Goal: Task Accomplishment & Management: Complete application form

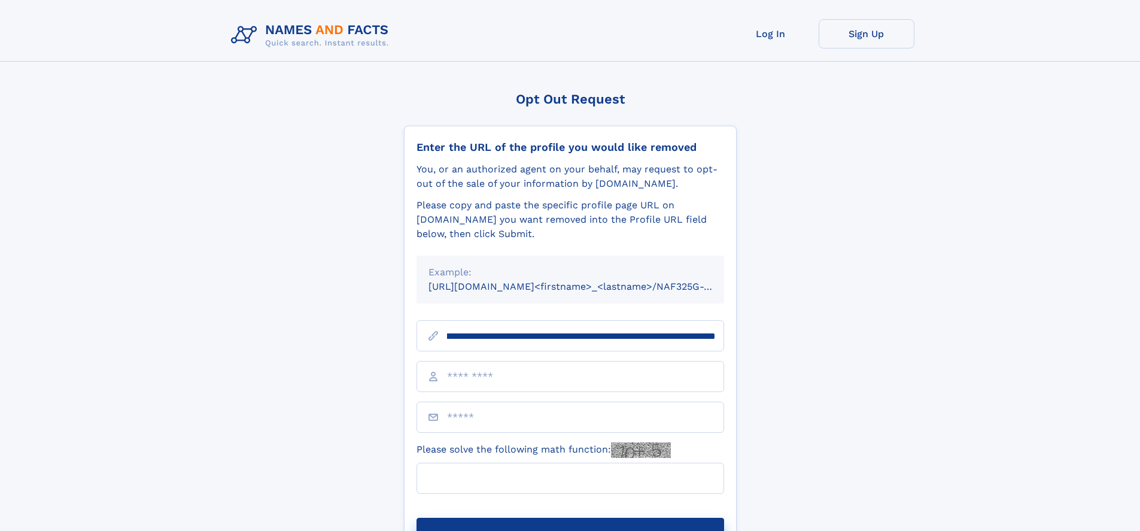
scroll to position [0, 144]
type input "**********"
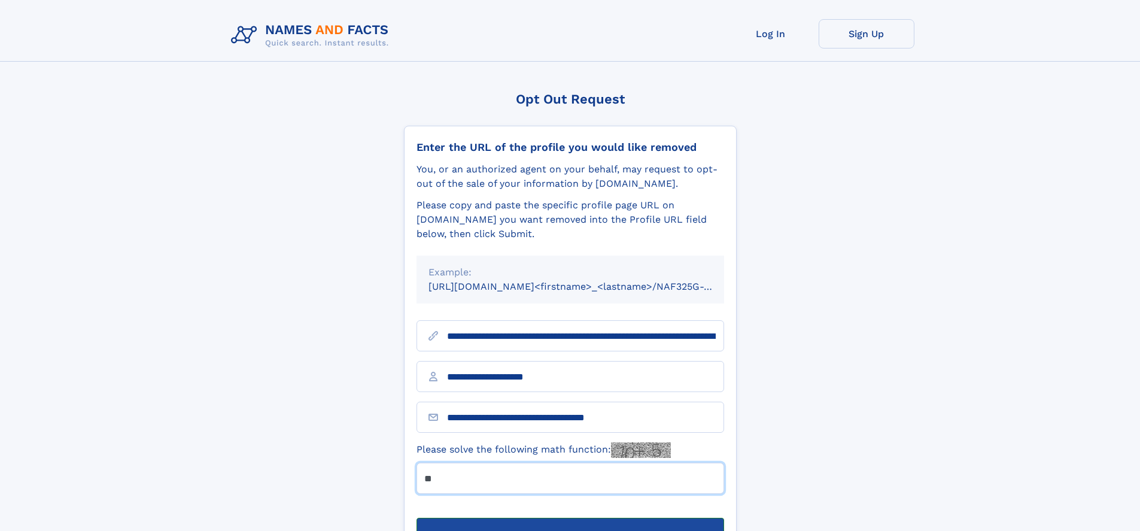
type input "**"
click at [570, 518] on button "Submit Opt Out Request" at bounding box center [570, 537] width 308 height 38
